Goal: Transaction & Acquisition: Purchase product/service

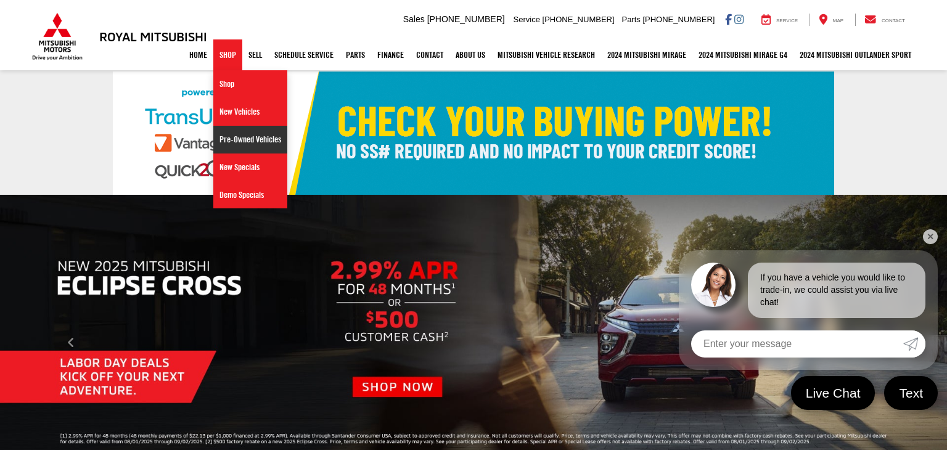
click at [224, 139] on link "Pre-Owned Vehicles" at bounding box center [250, 140] width 74 height 28
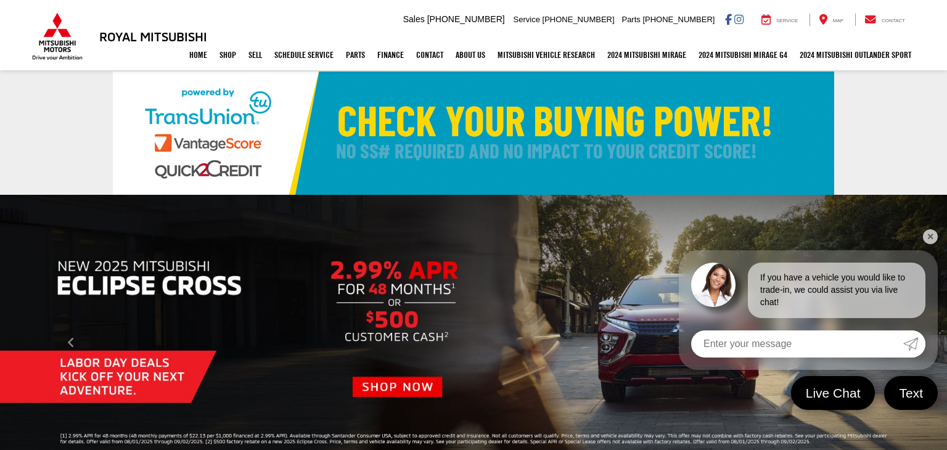
click at [928, 239] on link "✕" at bounding box center [930, 236] width 15 height 15
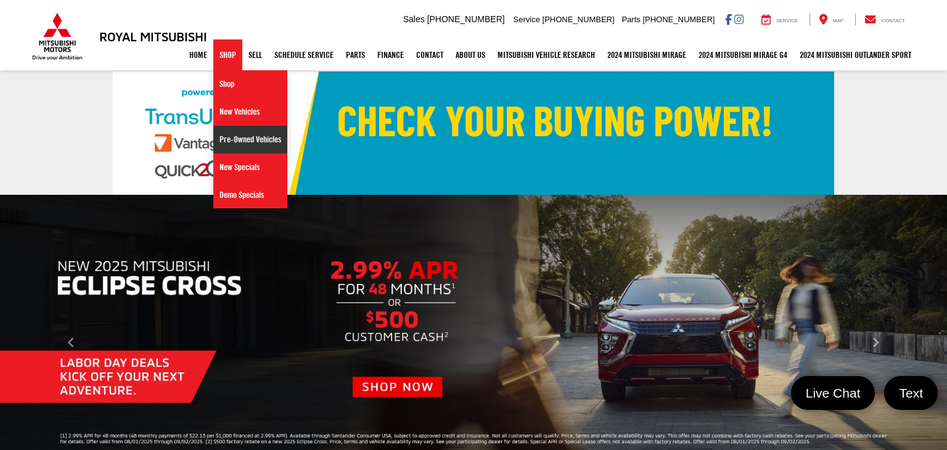
click at [233, 132] on link "Pre-Owned Vehicles" at bounding box center [250, 140] width 74 height 28
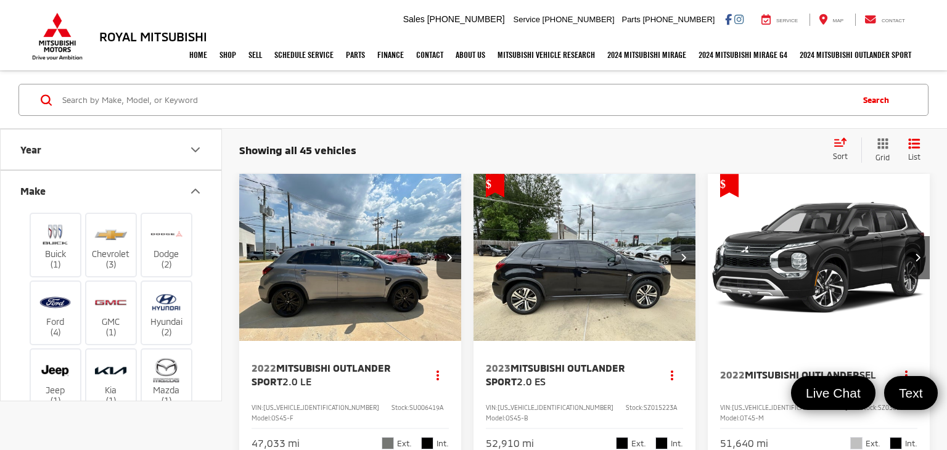
click at [102, 424] on label "Nissan (16)" at bounding box center [111, 449] width 50 height 50
click at [0, 0] on input "Nissan (16)" at bounding box center [0, 0] width 0 height 0
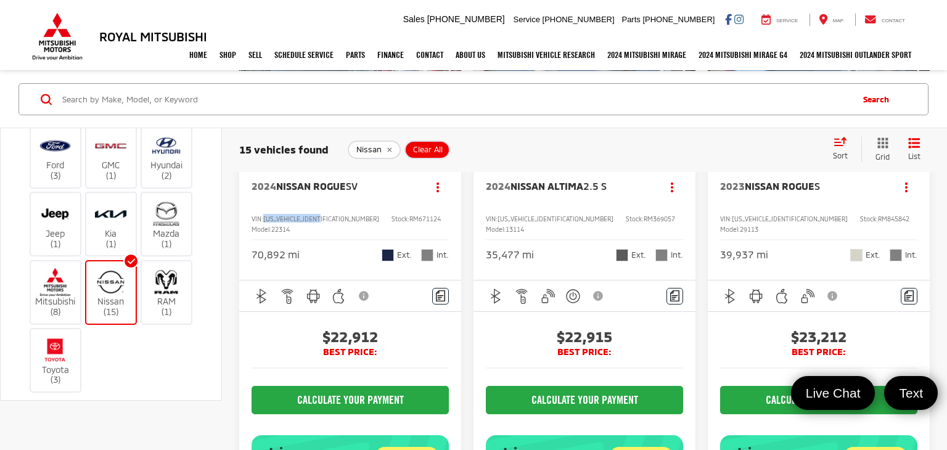
scroll to position [1329, 0]
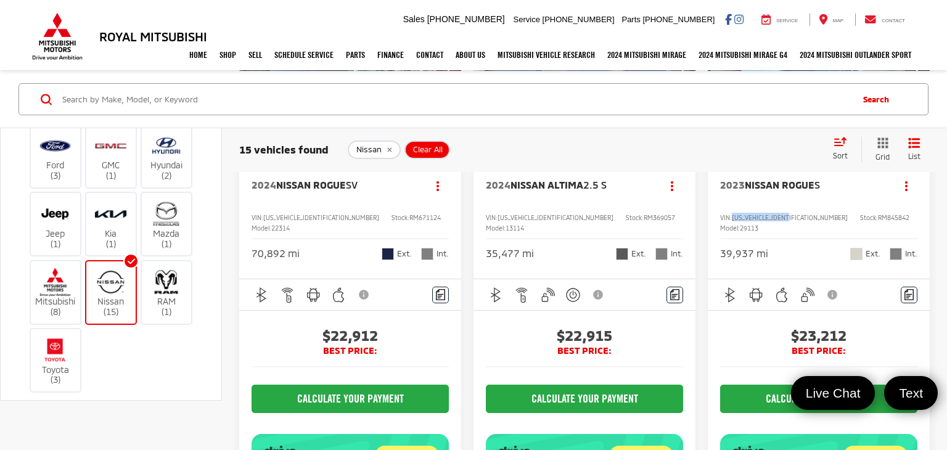
copy span "[US_VEHICLE_IDENTIFICATION_NUMBER]"
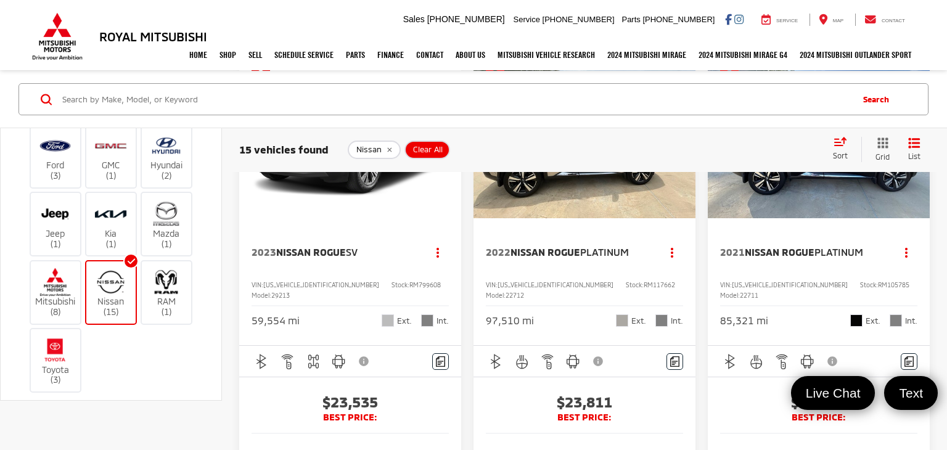
scroll to position [1851, 0]
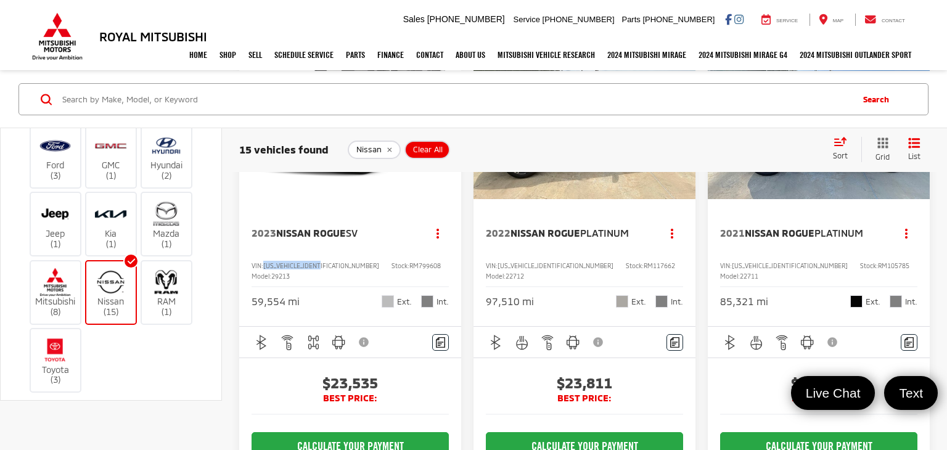
copy span "[US_VEHICLE_IDENTIFICATION_NUMBER]"
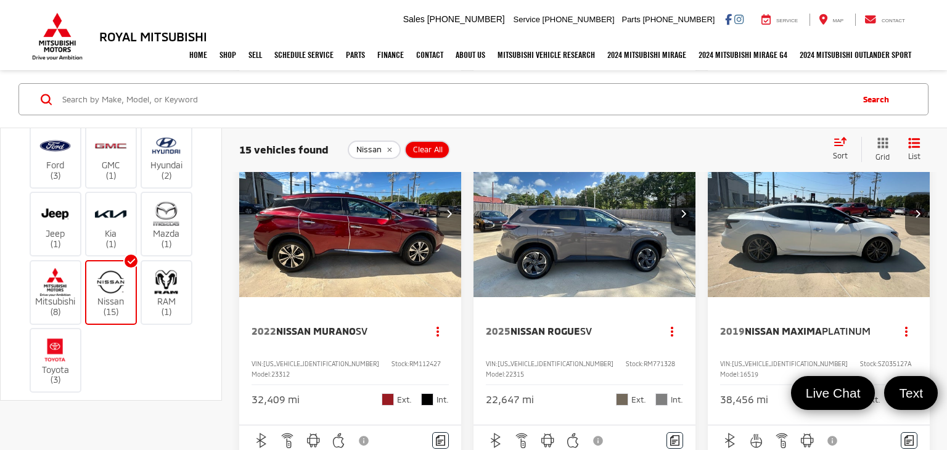
scroll to position [2322, 0]
click at [75, 341] on label "Toyota (3)" at bounding box center [56, 361] width 50 height 50
click at [0, 0] on input "Toyota (3)" at bounding box center [0, 0] width 0 height 0
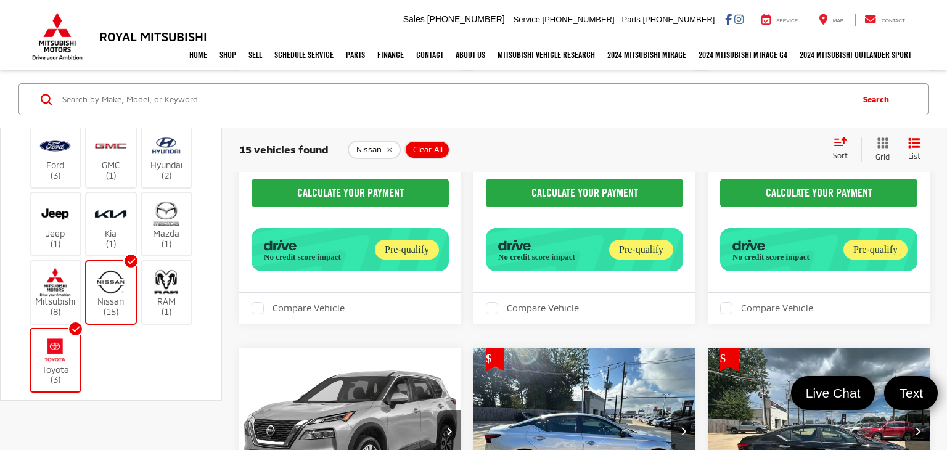
scroll to position [24, 0]
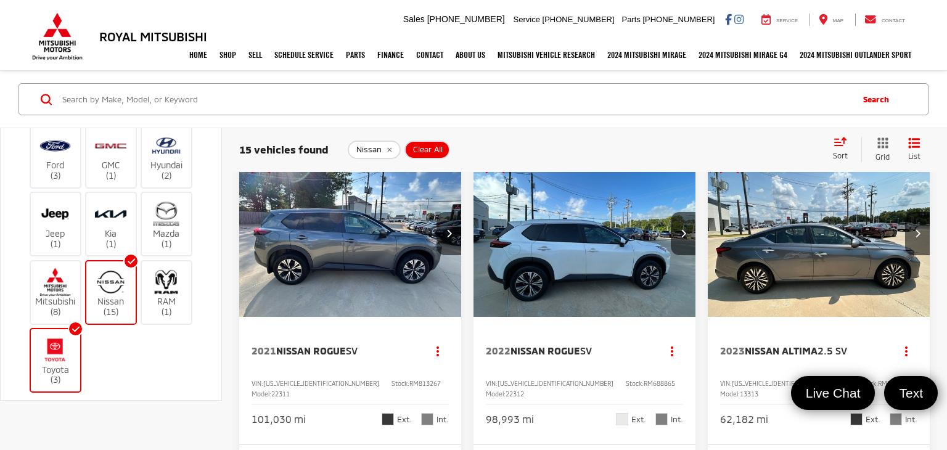
click at [105, 269] on img at bounding box center [111, 281] width 34 height 29
click at [0, 0] on input "Nissan (15)" at bounding box center [0, 0] width 0 height 0
